Goal: Information Seeking & Learning: Learn about a topic

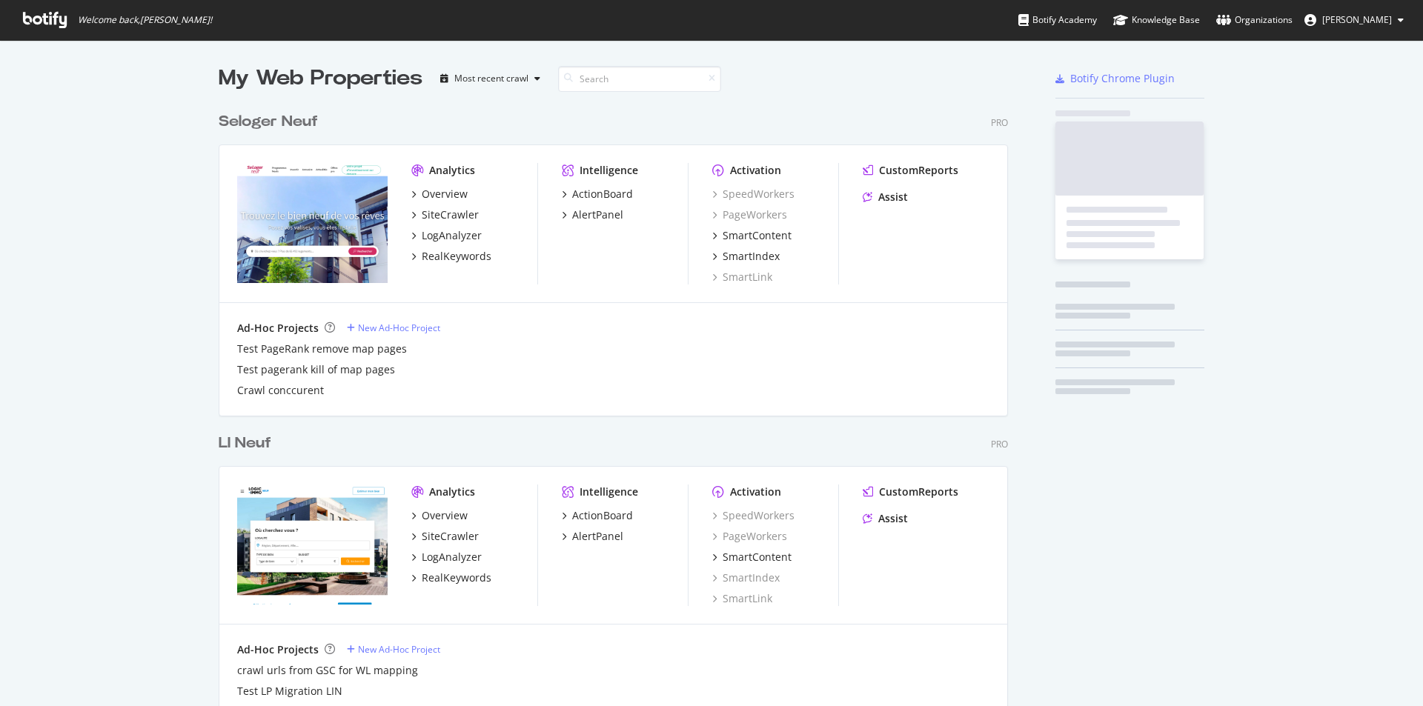
scroll to position [695, 1401]
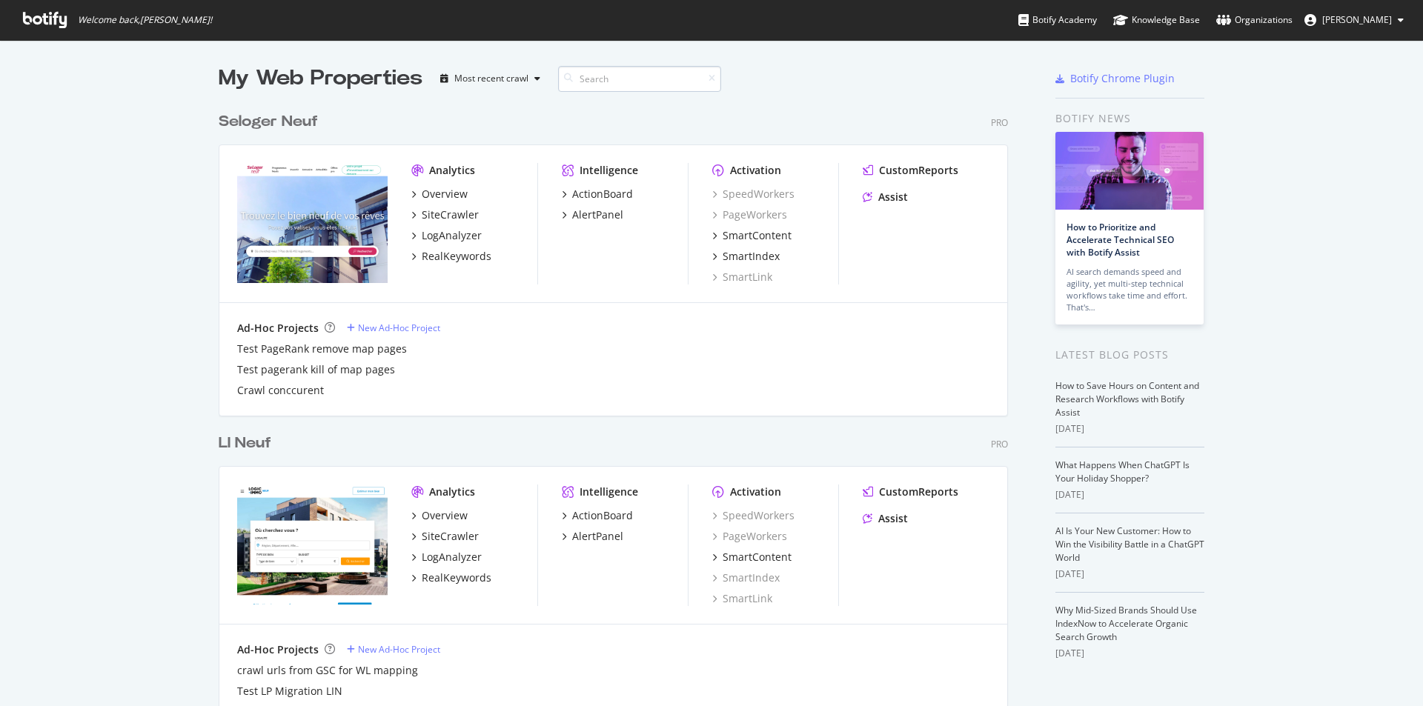
click at [597, 84] on input at bounding box center [639, 79] width 163 height 26
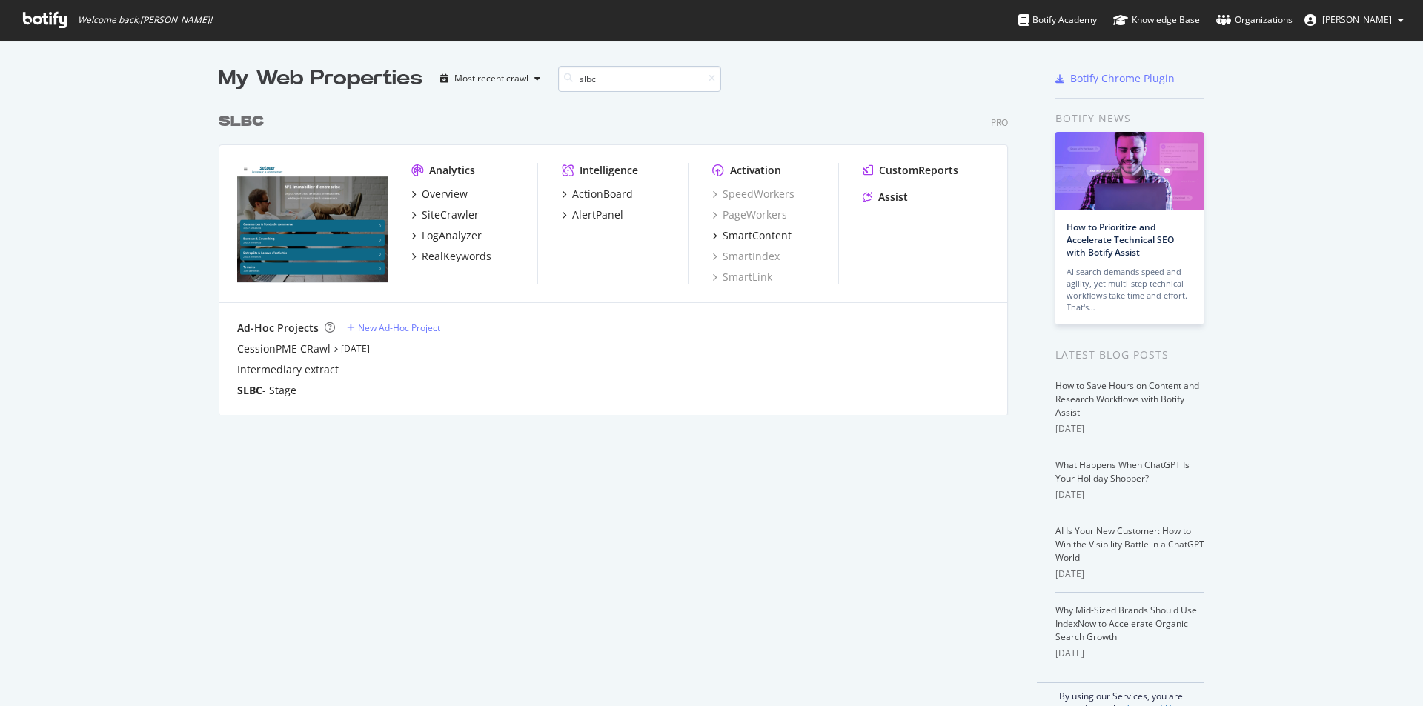
scroll to position [311, 790]
type input "slbc"
click at [441, 217] on div "SiteCrawler" at bounding box center [450, 214] width 57 height 15
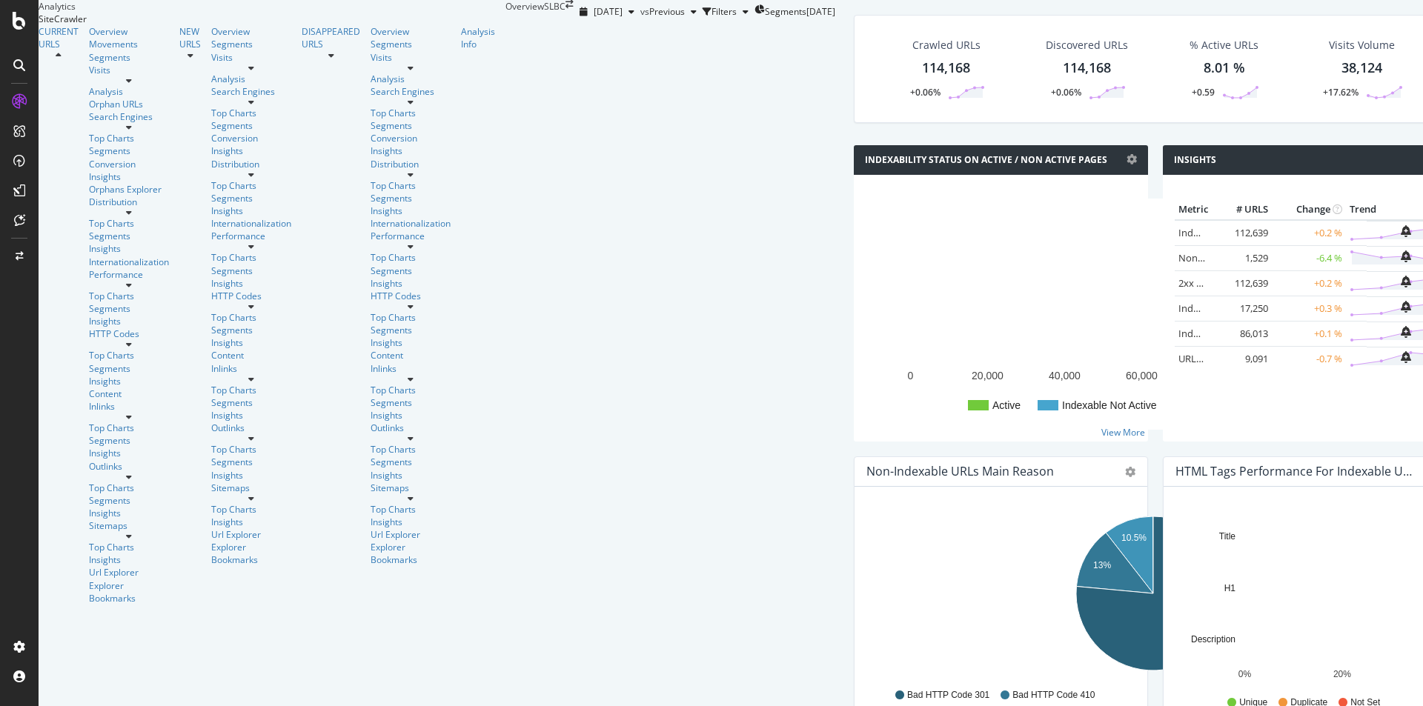
scroll to position [296, 0]
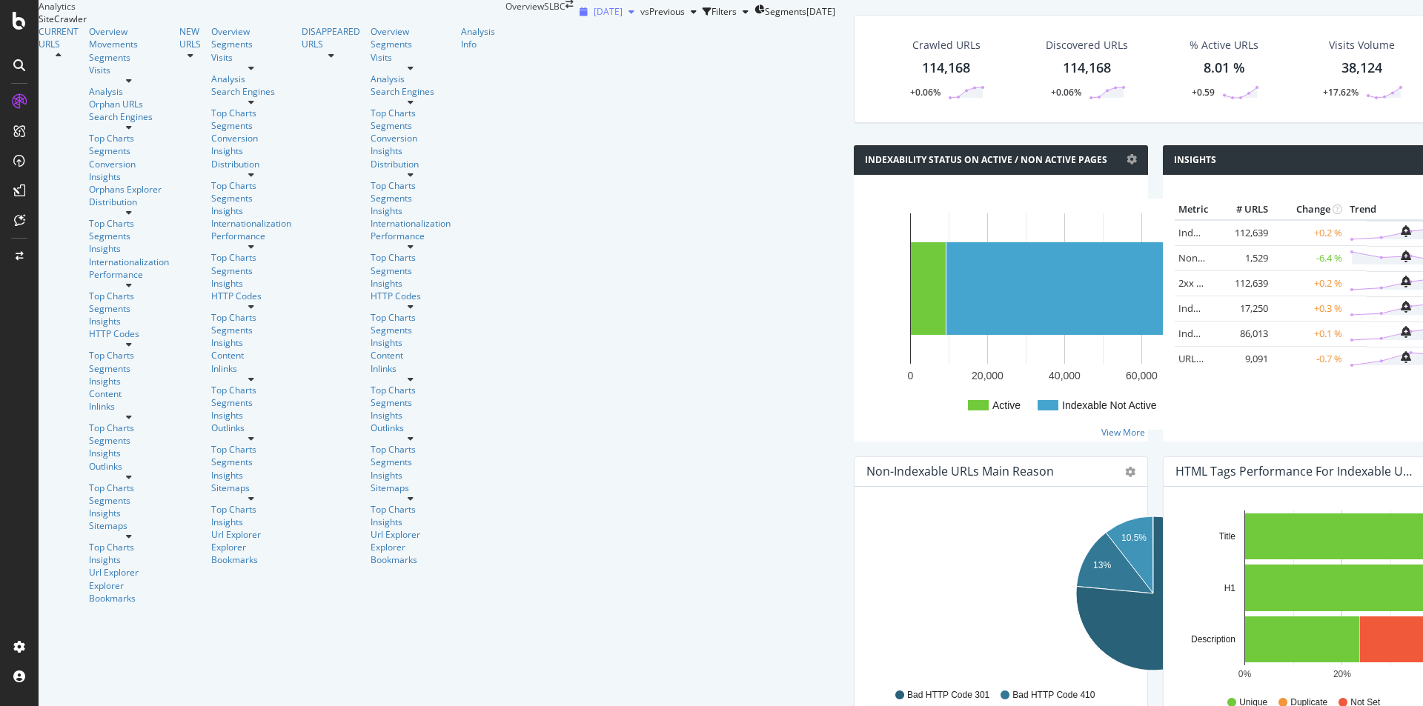
click at [594, 17] on span "[DATE]" at bounding box center [608, 11] width 29 height 13
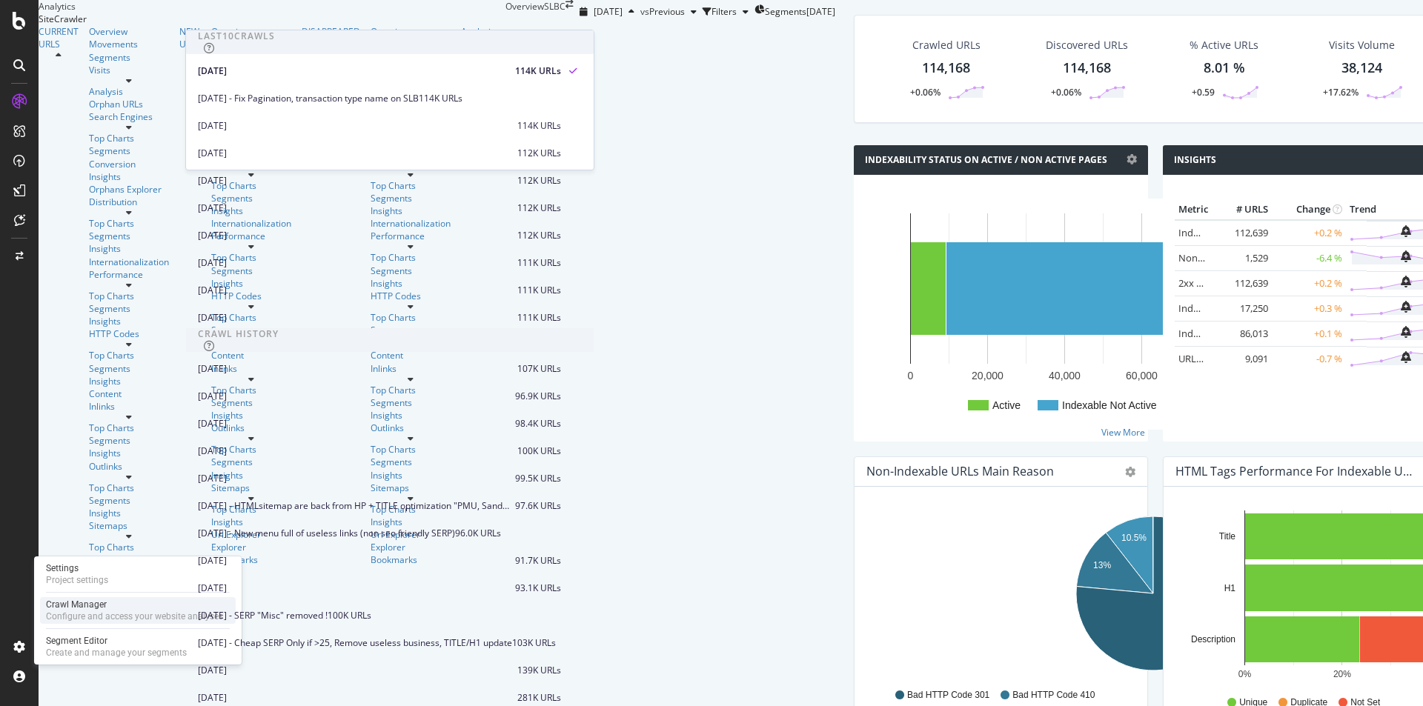
click at [82, 610] on div "Crawl Manager" at bounding box center [134, 605] width 177 height 12
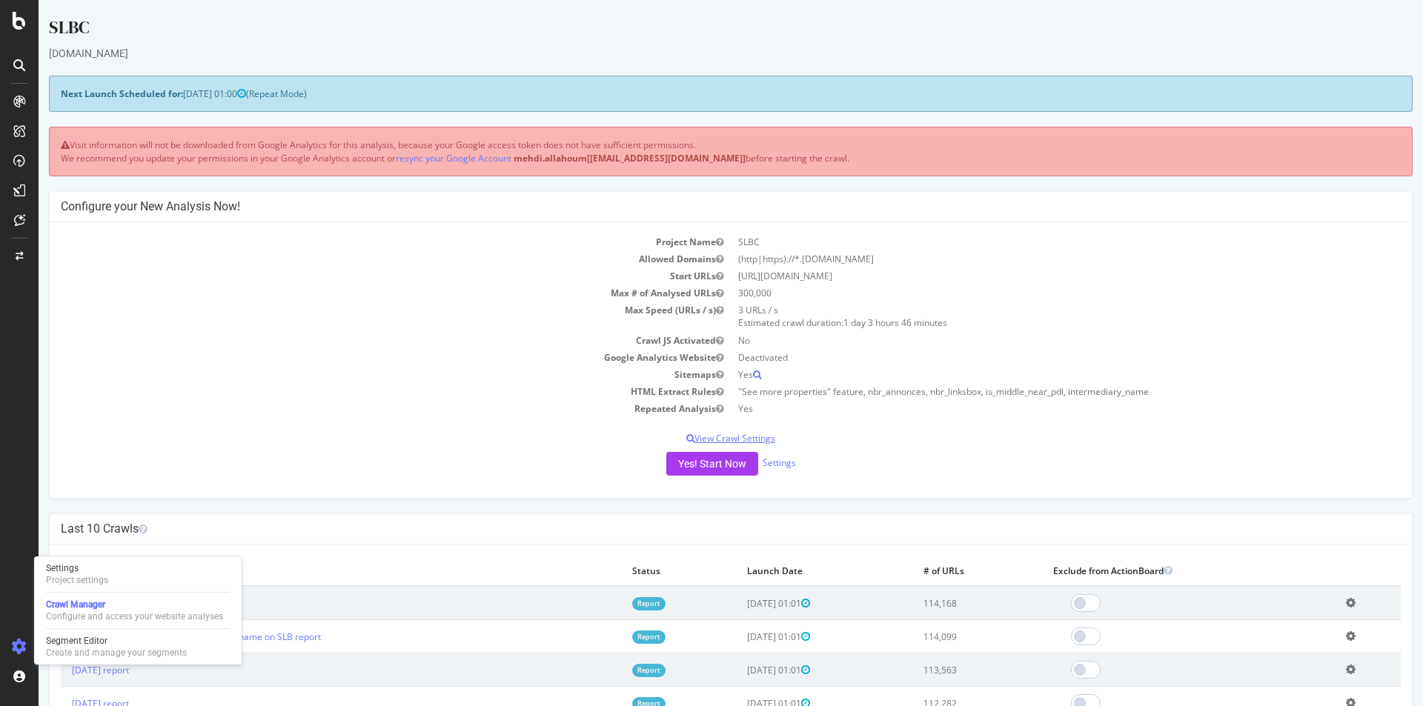
click at [324, 440] on p "View Crawl Settings" at bounding box center [731, 438] width 1340 height 13
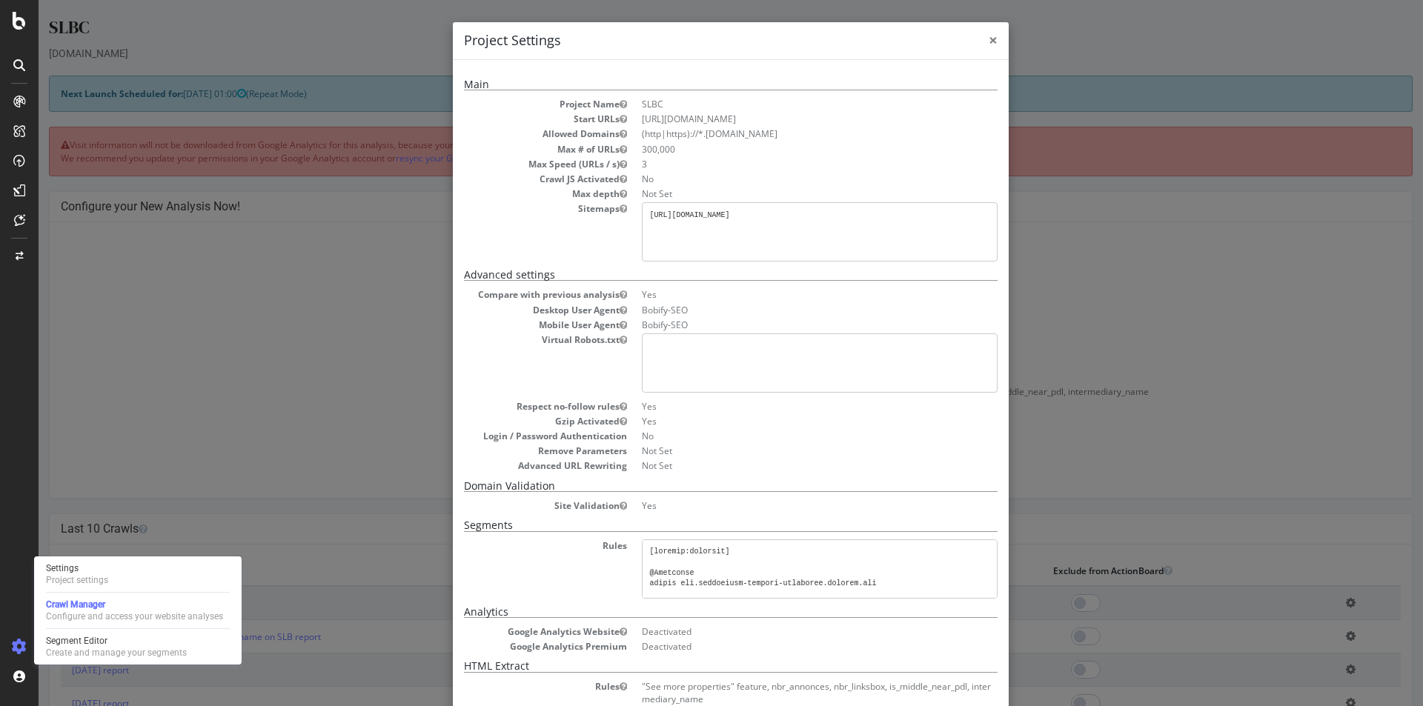
click at [989, 40] on span "×" at bounding box center [993, 40] width 9 height 21
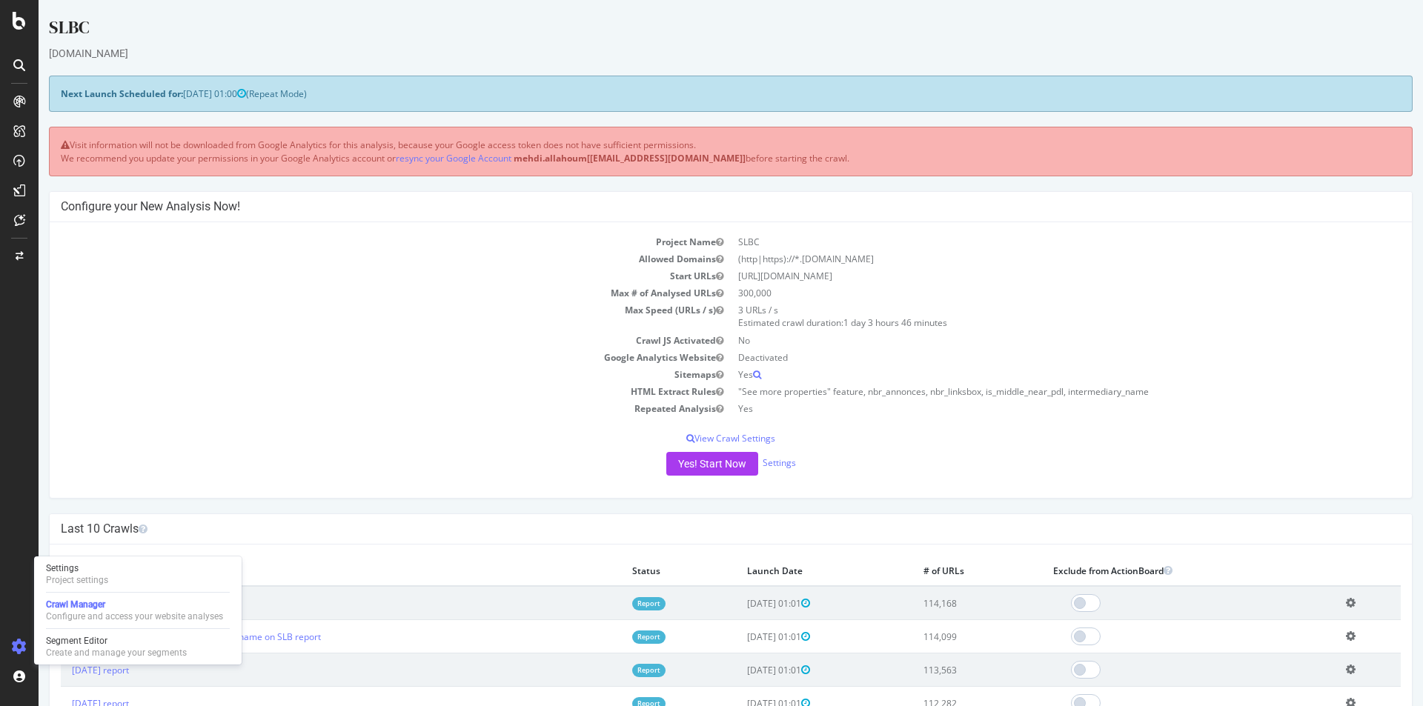
click at [297, 421] on div "Project Name SLBC Allowed Domains (http|https)://*.[DOMAIN_NAME] Start URLs [UR…" at bounding box center [731, 360] width 1362 height 276
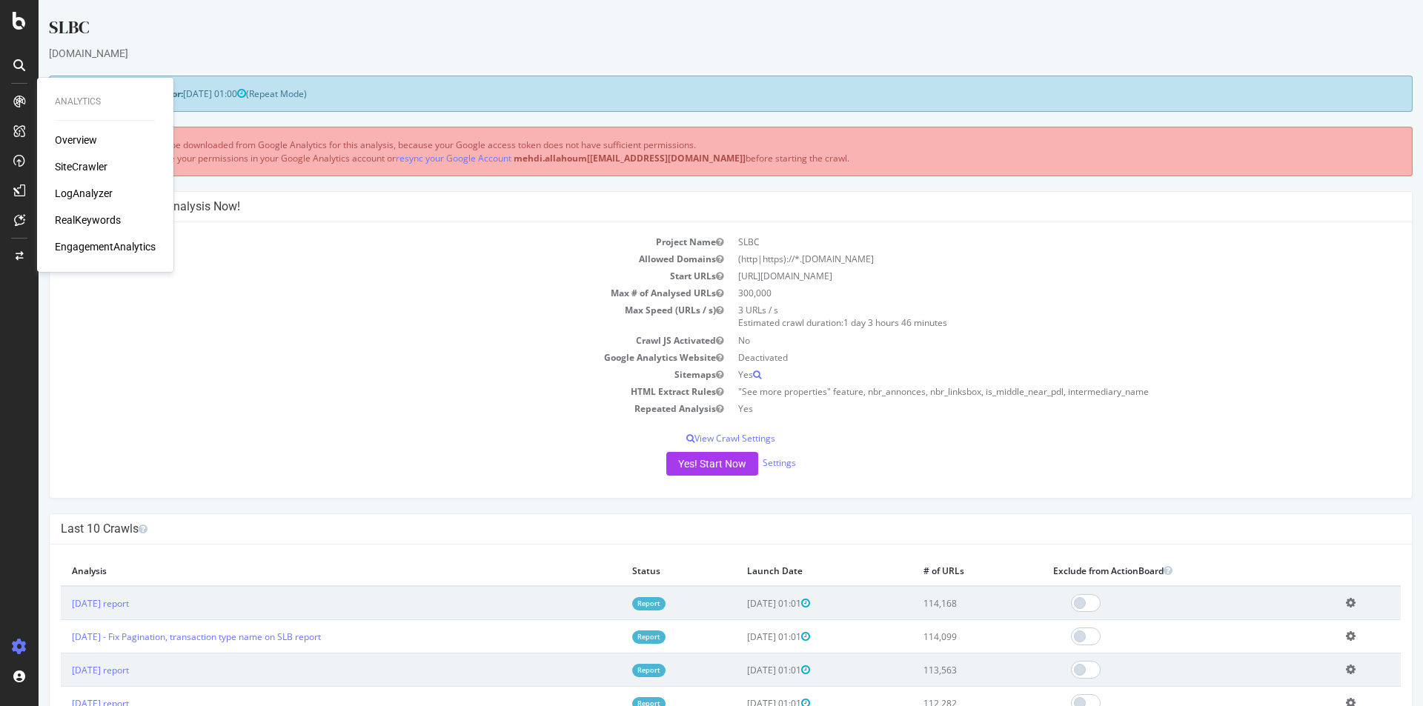
click at [87, 162] on div "SiteCrawler" at bounding box center [81, 166] width 53 height 15
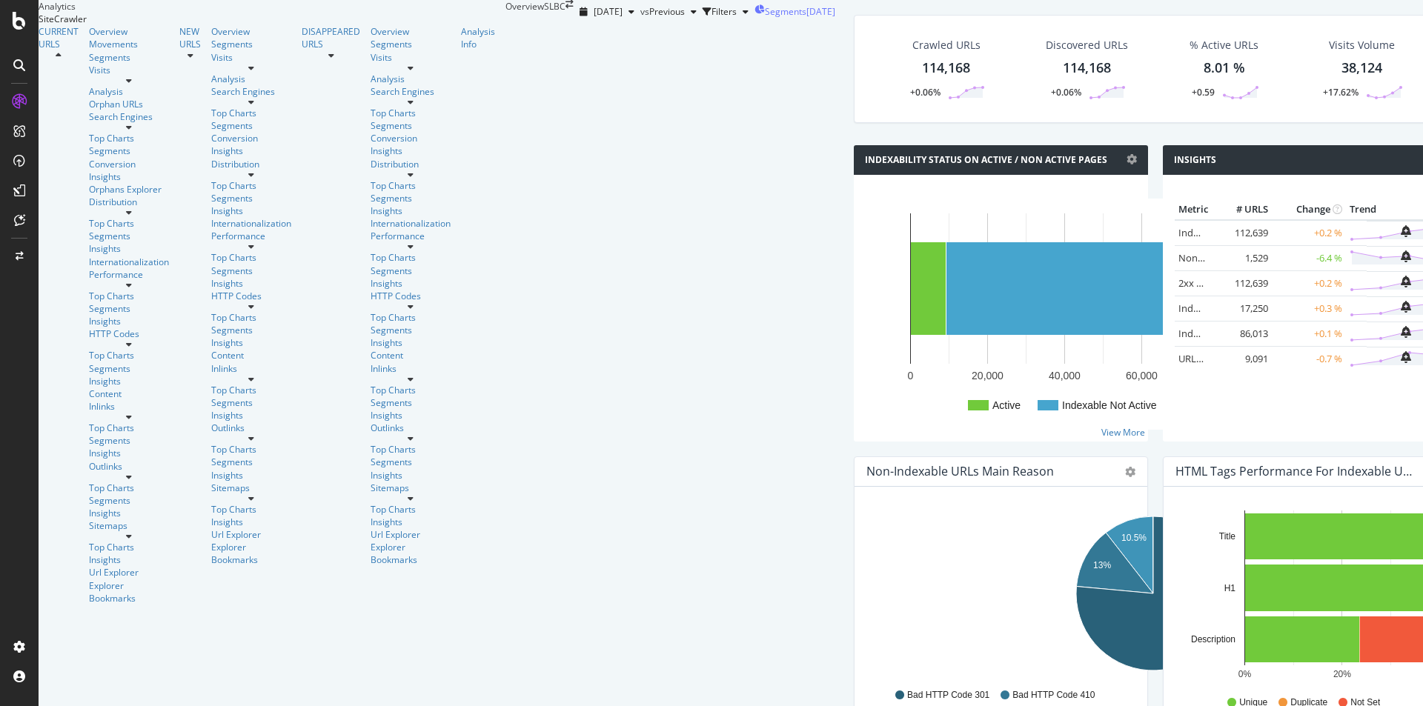
click at [765, 18] on span "Segments" at bounding box center [785, 11] width 41 height 13
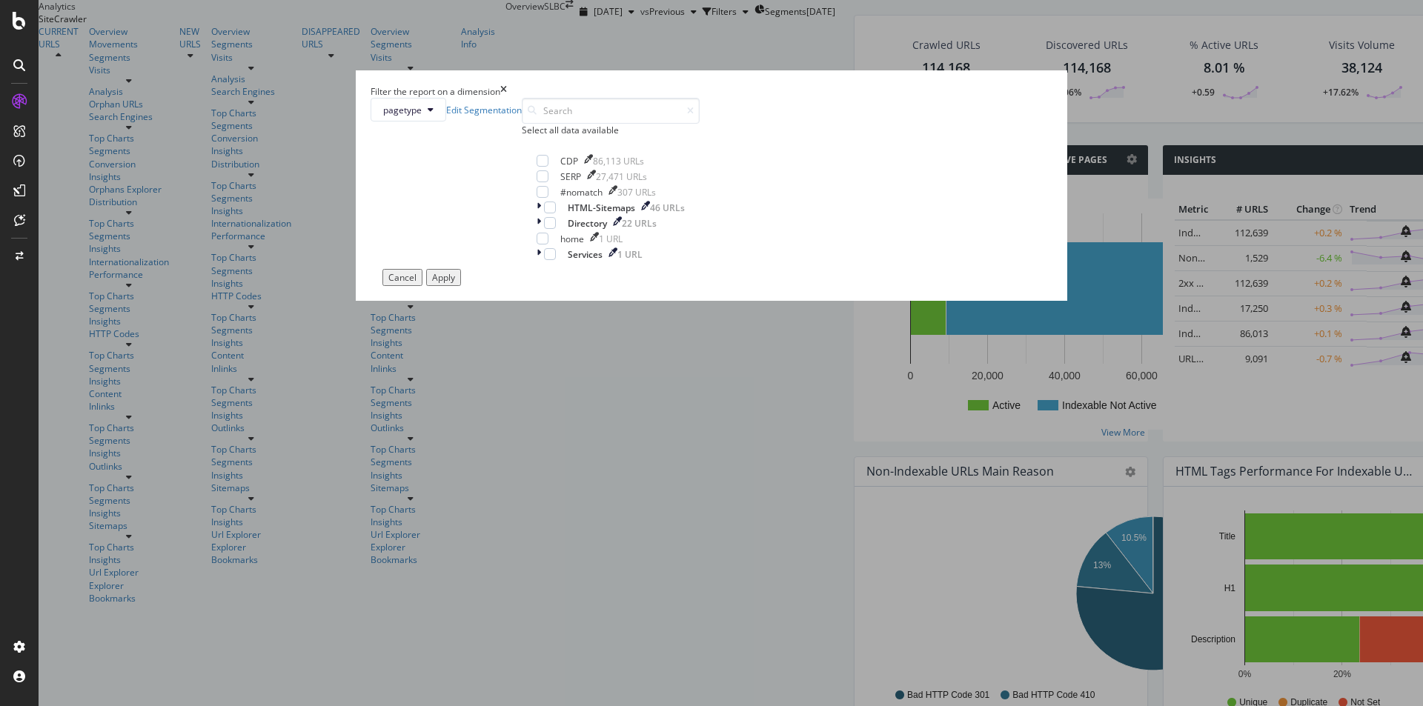
click at [608, 262] on div "CDP 86,113 URLs SERP 27,471 URLs #nomatch 307 URLs HTML-Sitemaps 46 URLs Direct…" at bounding box center [611, 208] width 148 height 107
click at [548, 182] on div "modal" at bounding box center [543, 176] width 12 height 12
click at [455, 284] on div "Apply" at bounding box center [443, 277] width 23 height 13
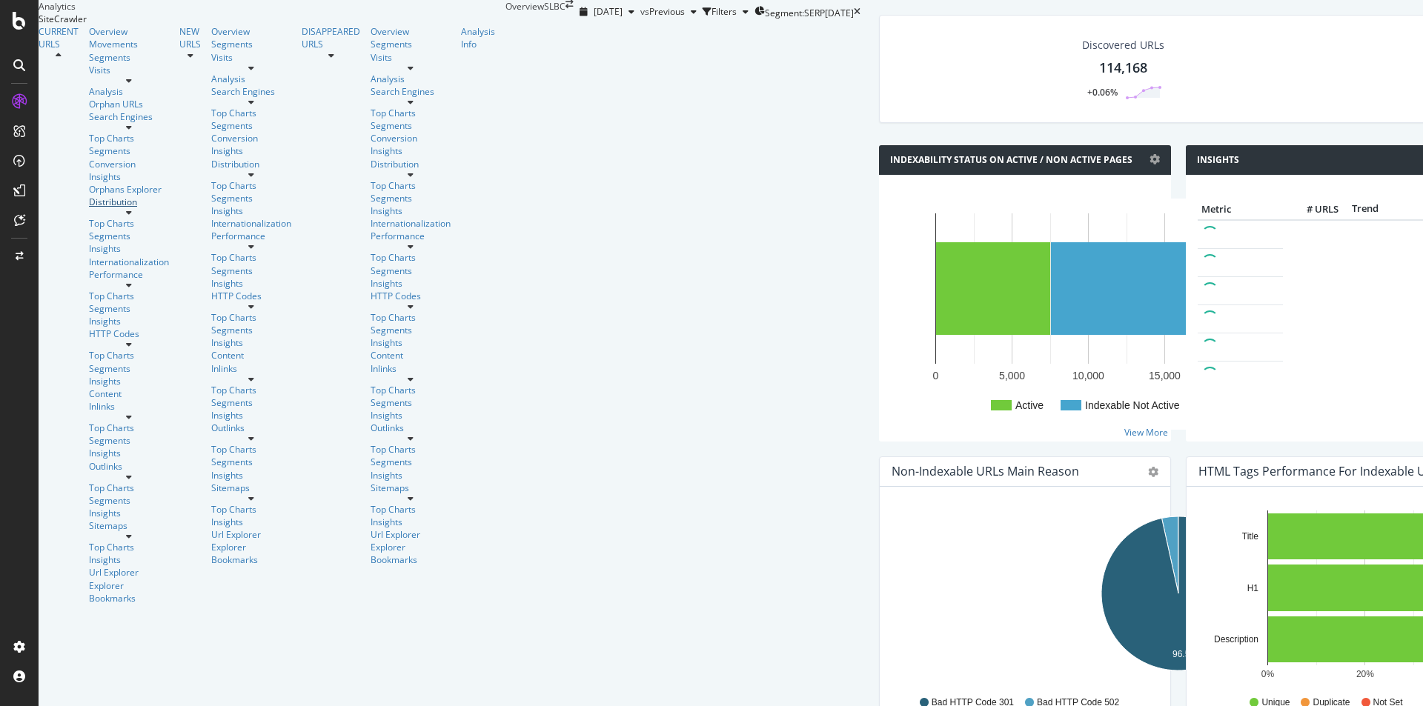
click at [89, 204] on div "Distribution" at bounding box center [129, 202] width 80 height 13
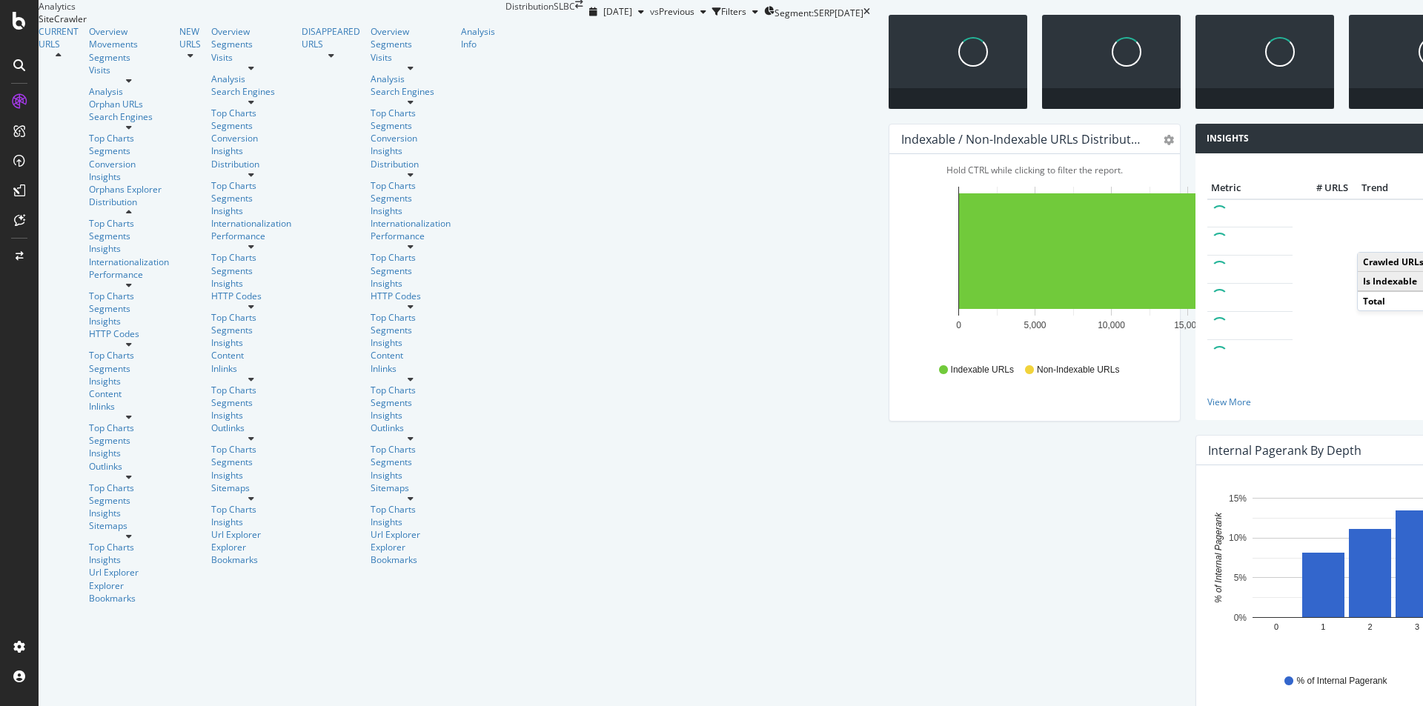
click at [1361, 309] on rect "A chart." at bounding box center [1369, 251] width 17 height 116
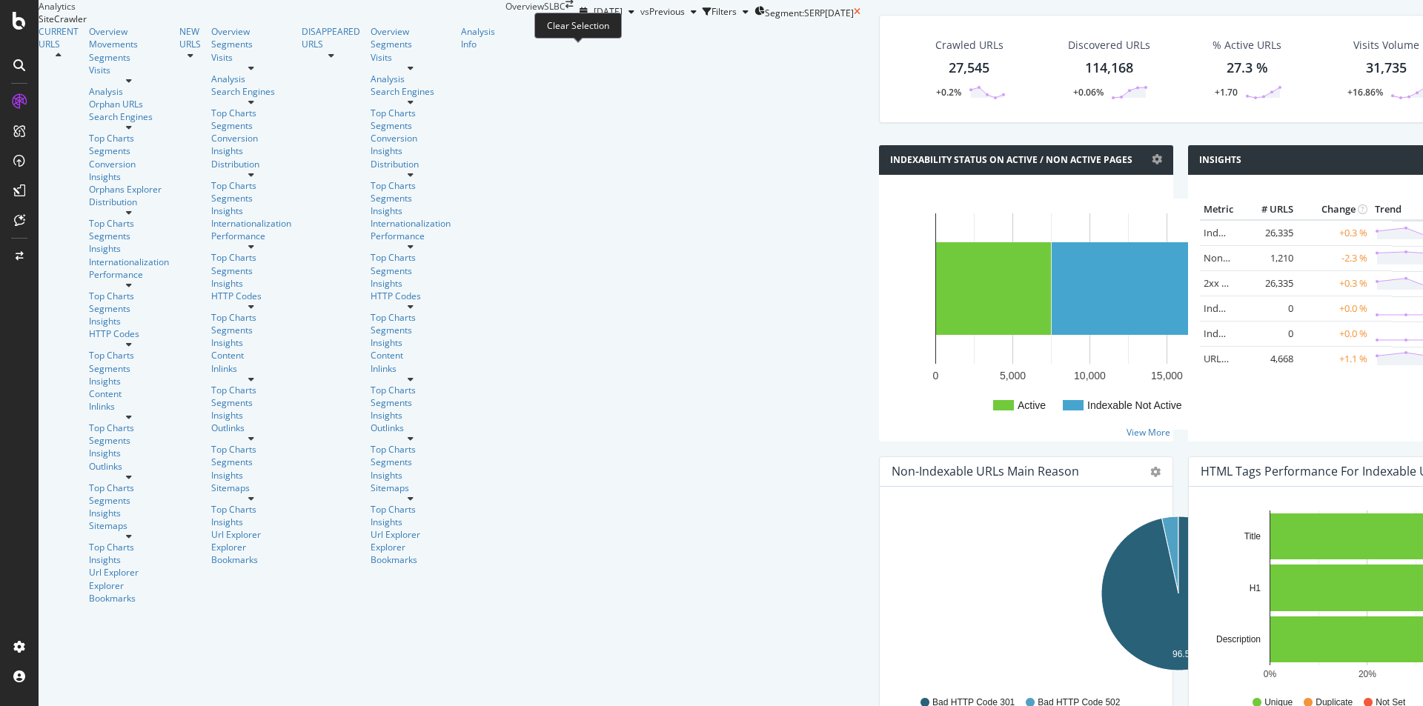
click at [854, 16] on icon at bounding box center [857, 11] width 7 height 9
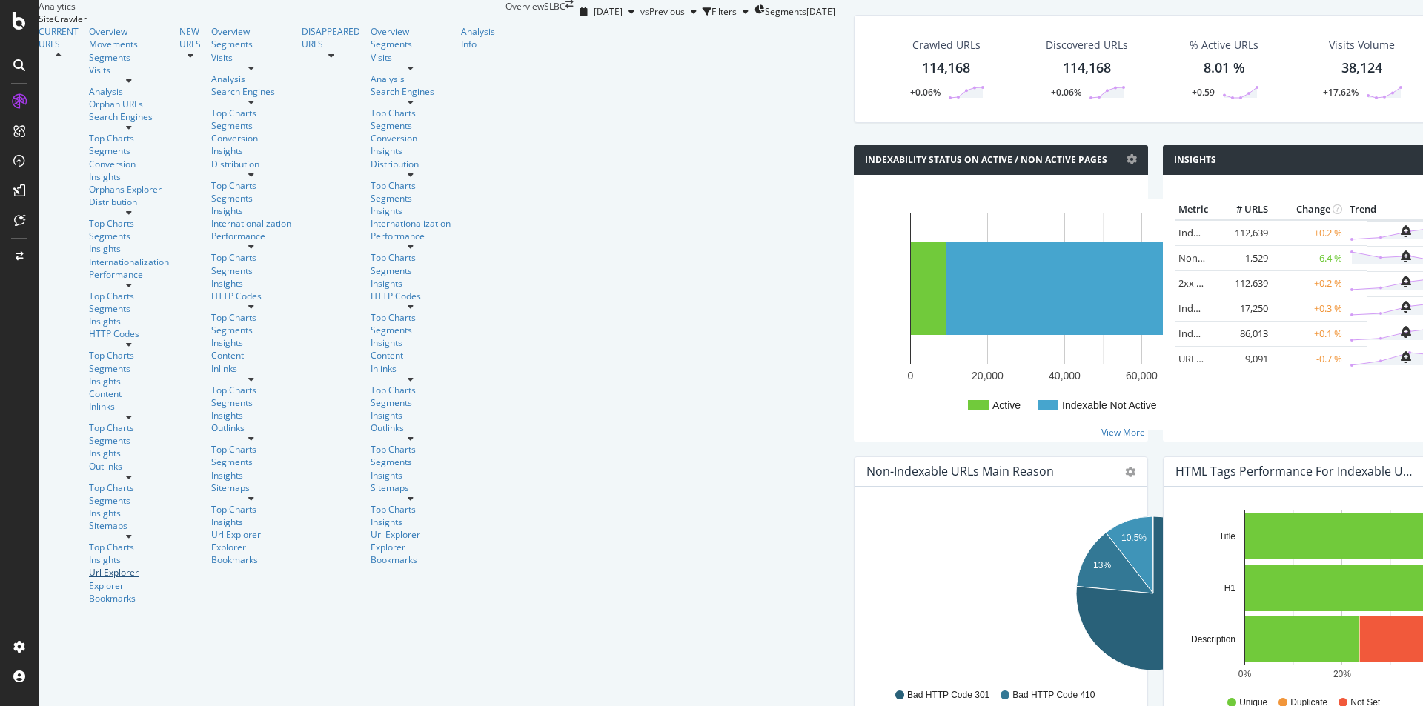
click at [89, 566] on div "Url Explorer" at bounding box center [129, 572] width 80 height 13
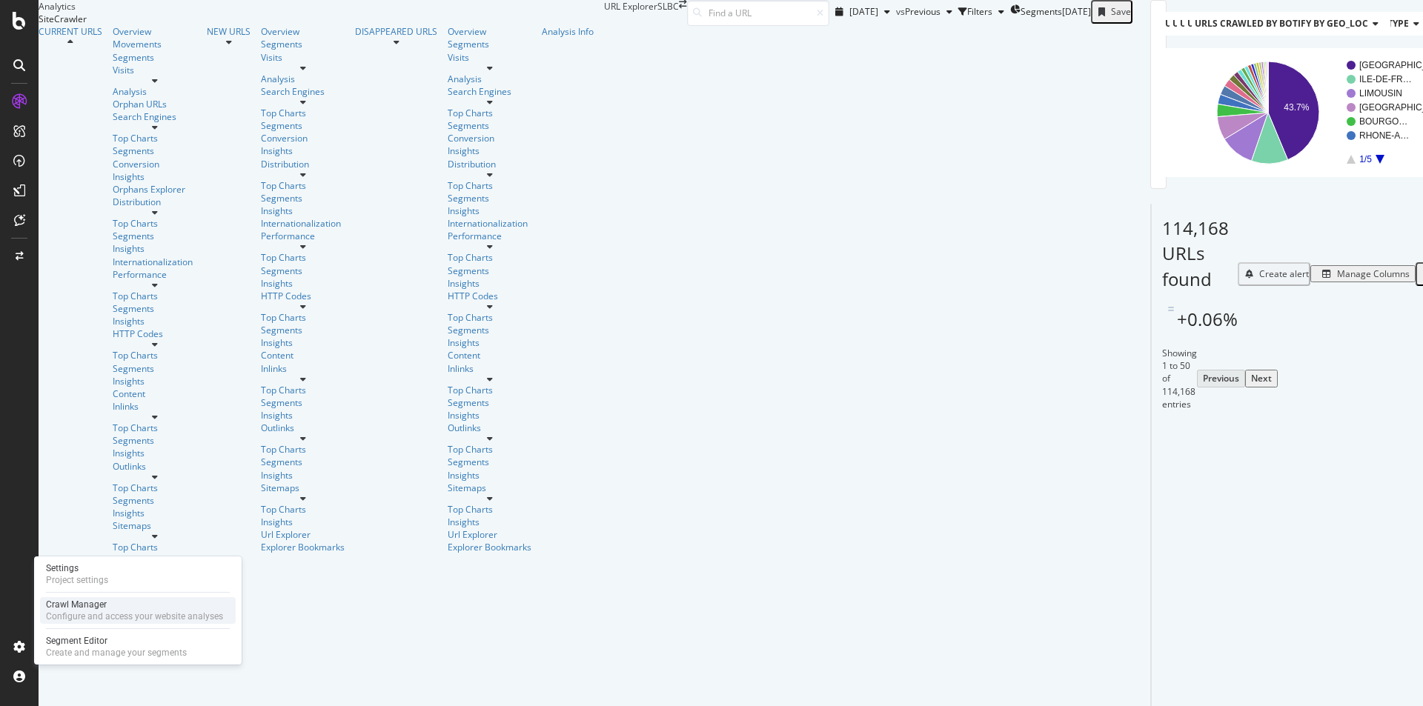
click at [84, 607] on div "Crawl Manager" at bounding box center [134, 605] width 177 height 12
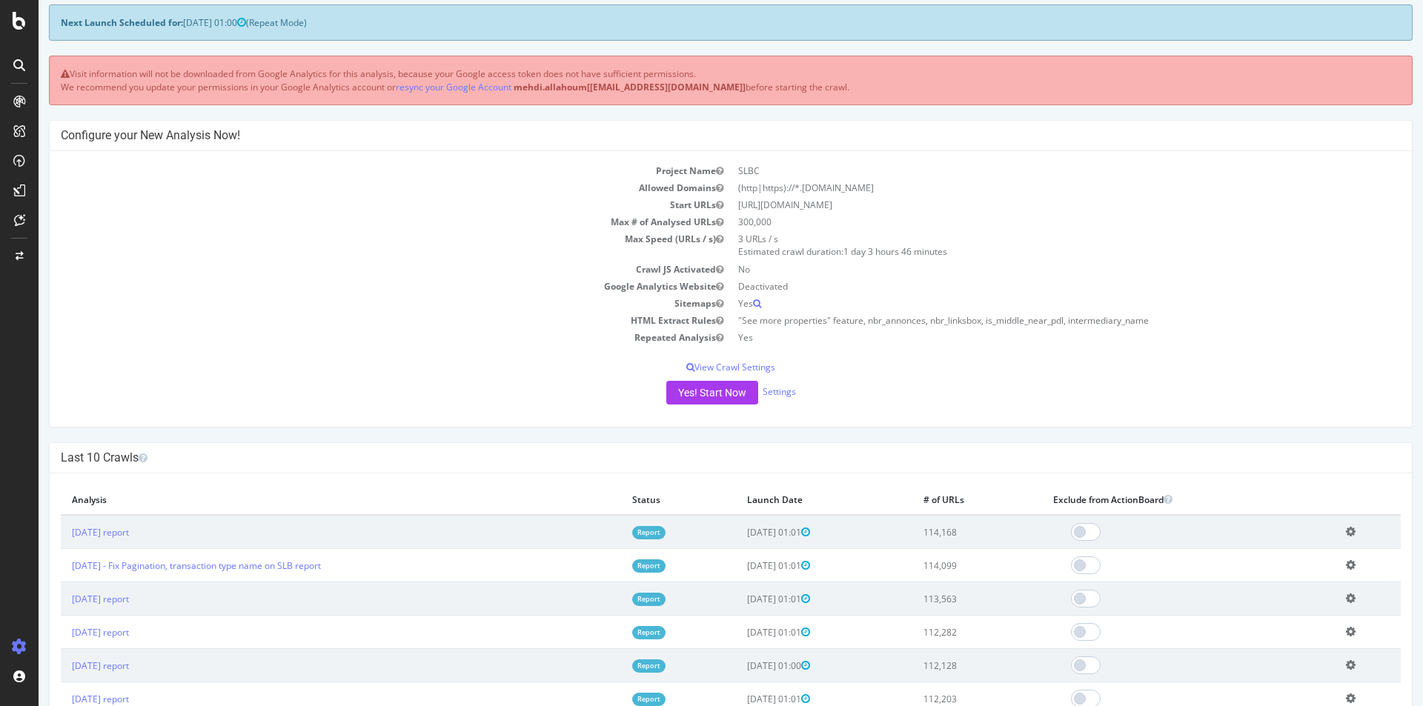
scroll to position [74, 0]
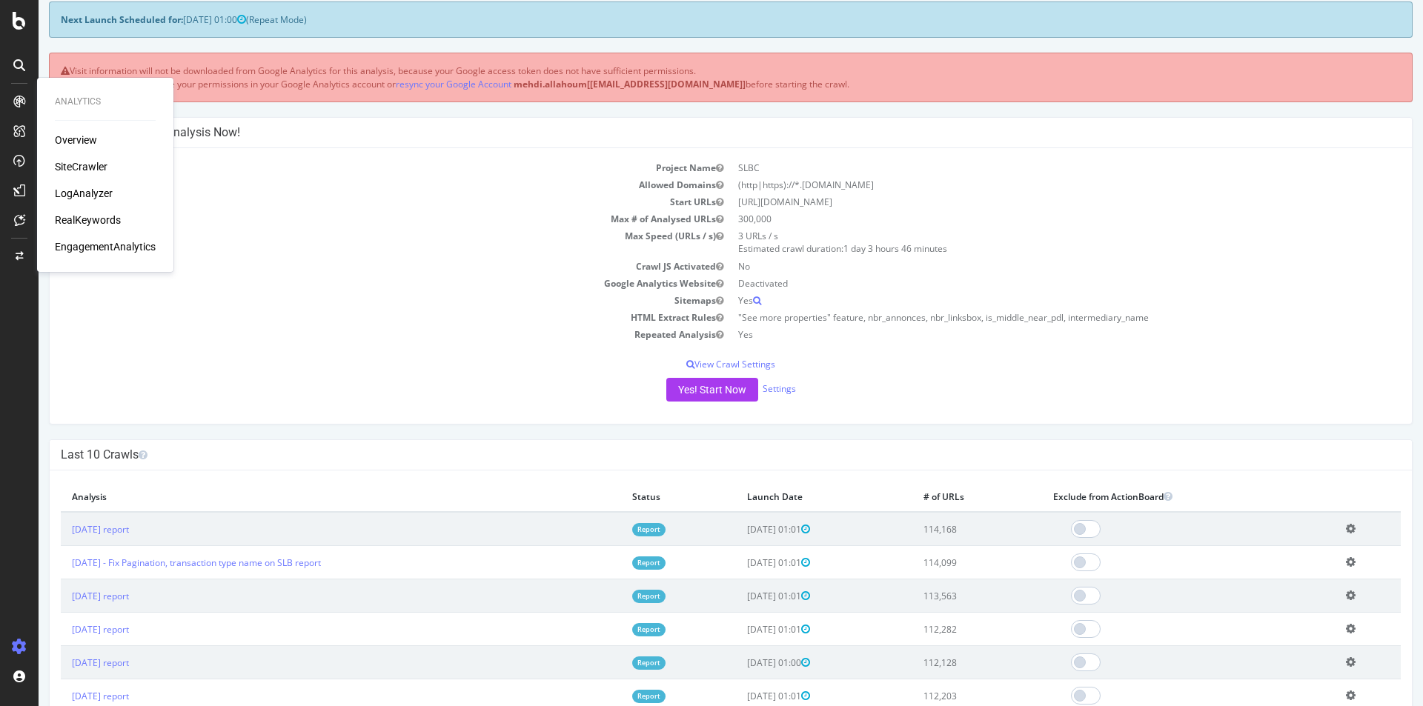
click at [87, 192] on div "LogAnalyzer" at bounding box center [84, 193] width 58 height 15
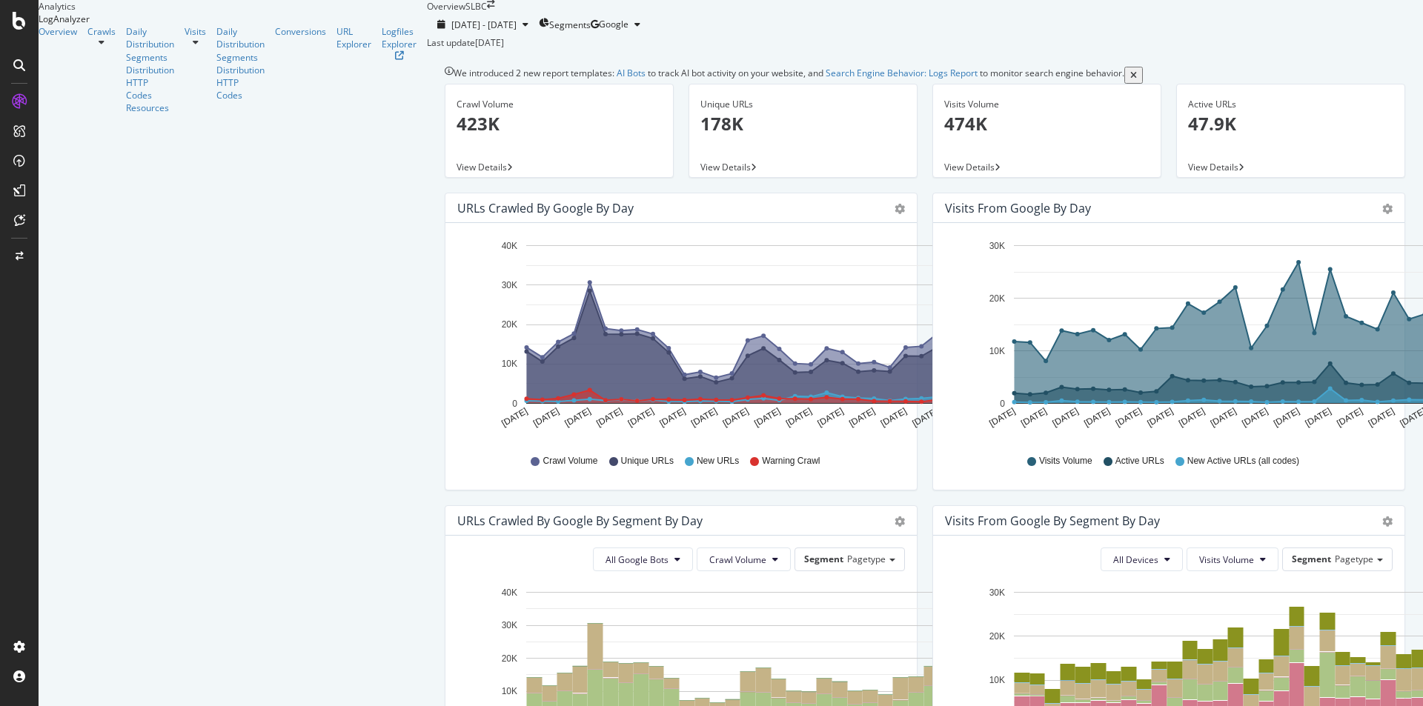
click at [1245, 193] on div "Active URLs 47.9K View Details" at bounding box center [1291, 138] width 244 height 109
click at [116, 47] on div at bounding box center [101, 42] width 28 height 9
click at [126, 102] on div "HTTP Codes" at bounding box center [150, 88] width 48 height 25
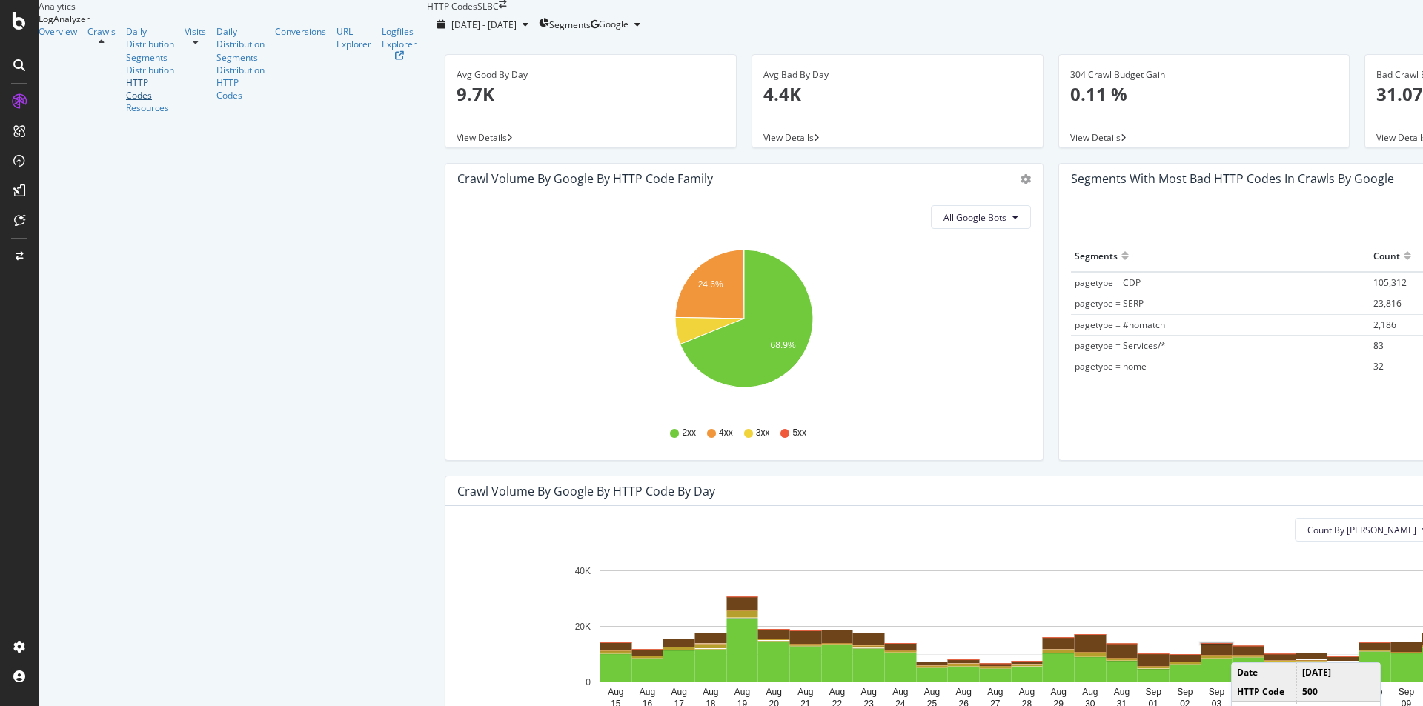
scroll to position [519, 0]
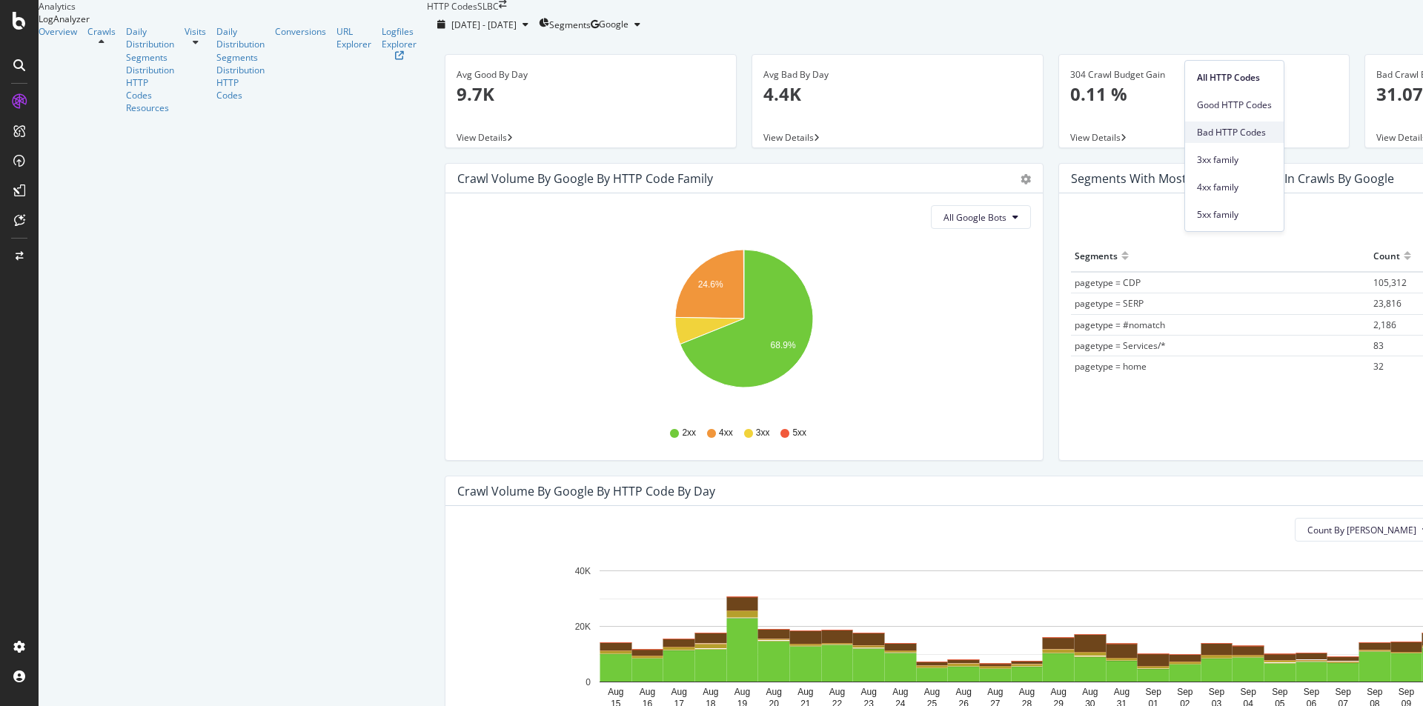
click at [1236, 132] on span "Bad HTTP Codes" at bounding box center [1234, 132] width 75 height 13
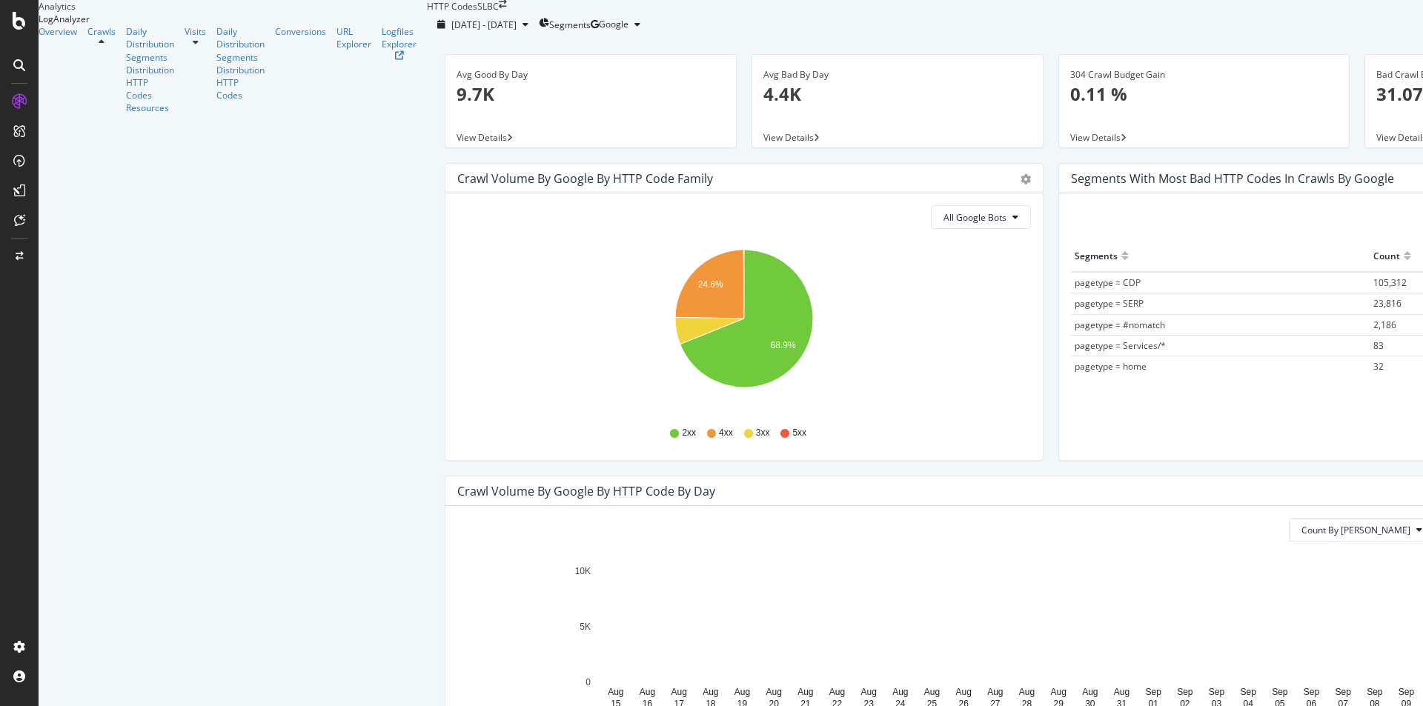
scroll to position [445, 0]
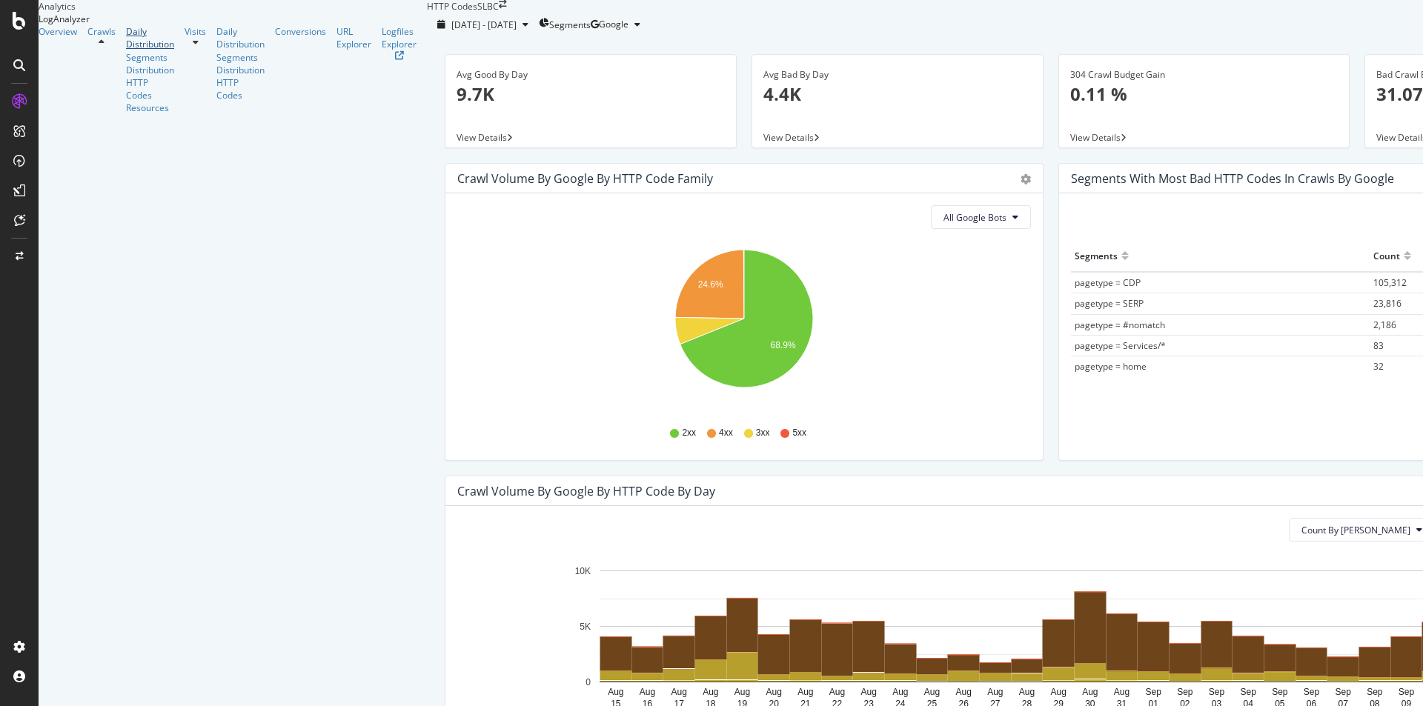
click at [126, 50] on div "Daily Distribution" at bounding box center [150, 37] width 48 height 25
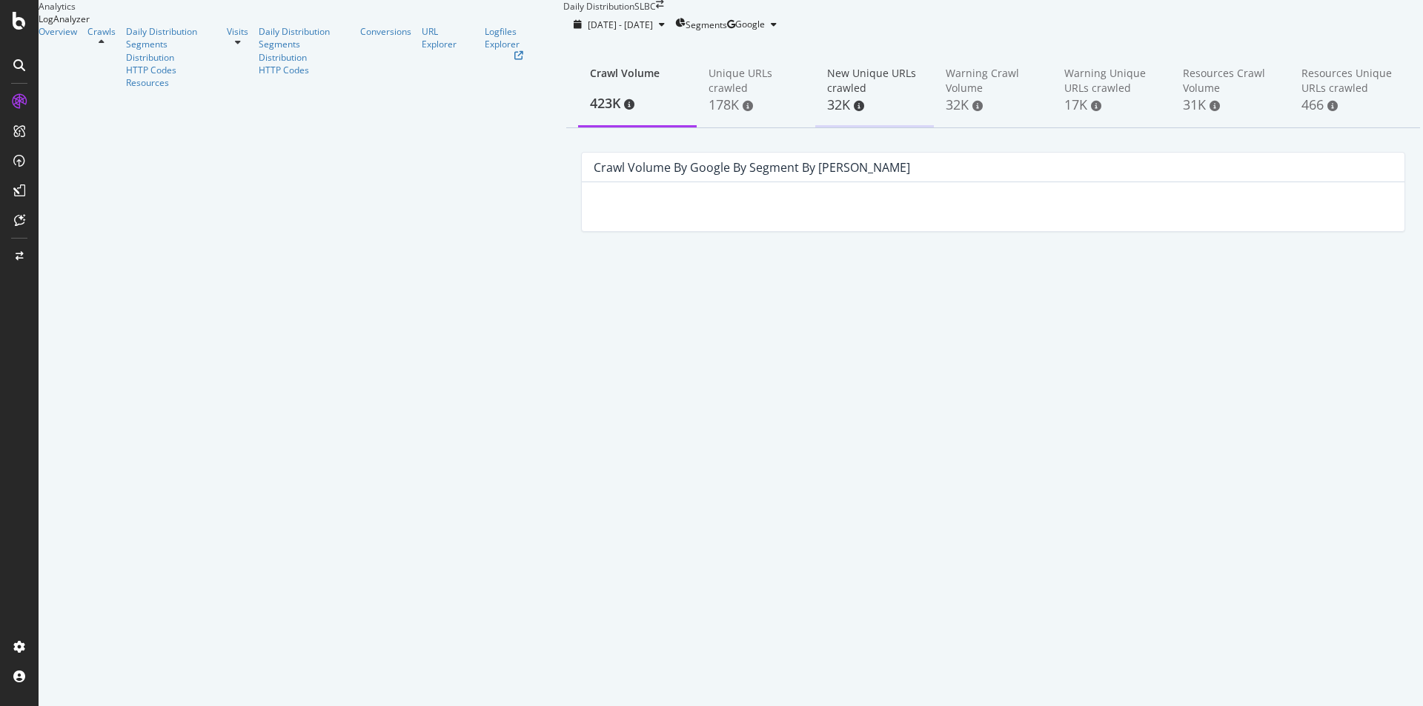
click at [827, 96] on div "New Unique URLs crawled" at bounding box center [874, 81] width 95 height 30
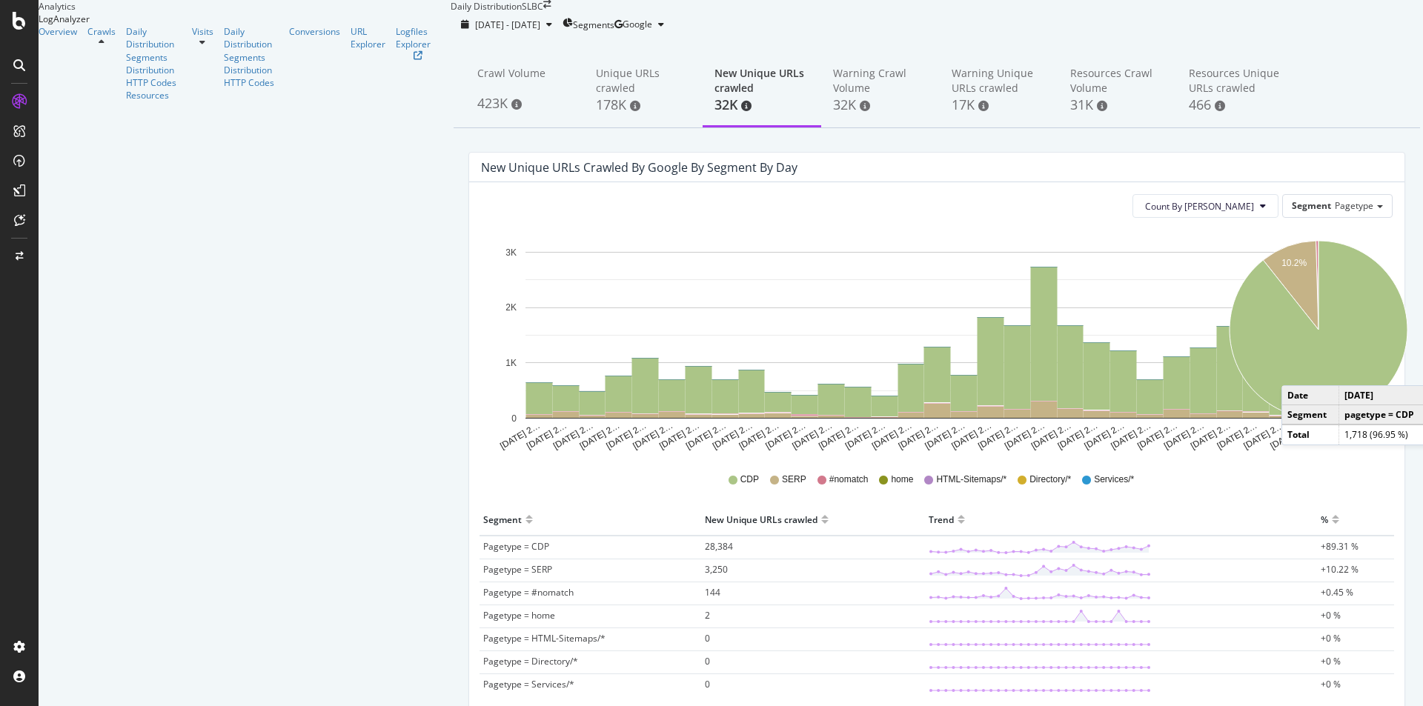
drag, startPoint x: 1241, startPoint y: 494, endPoint x: 1227, endPoint y: 497, distance: 13.7
click at [1238, 493] on div "[DATE] 2… [DATE] 2… [DATE] 2… [DATE] 2… [DATE] 2… [DATE] 2… [DATE] 2… [DATE] 2……" at bounding box center [936, 471] width 911 height 482
